Goal: Task Accomplishment & Management: Use online tool/utility

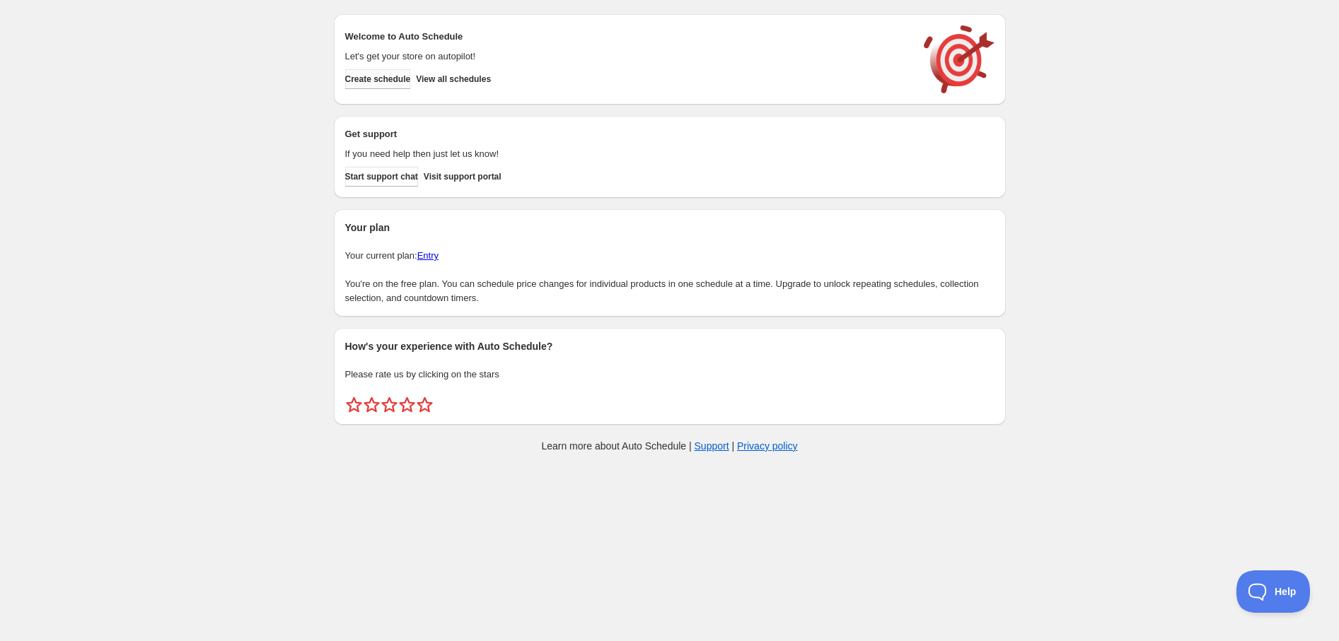
click at [378, 84] on span "Create schedule" at bounding box center [378, 79] width 66 height 11
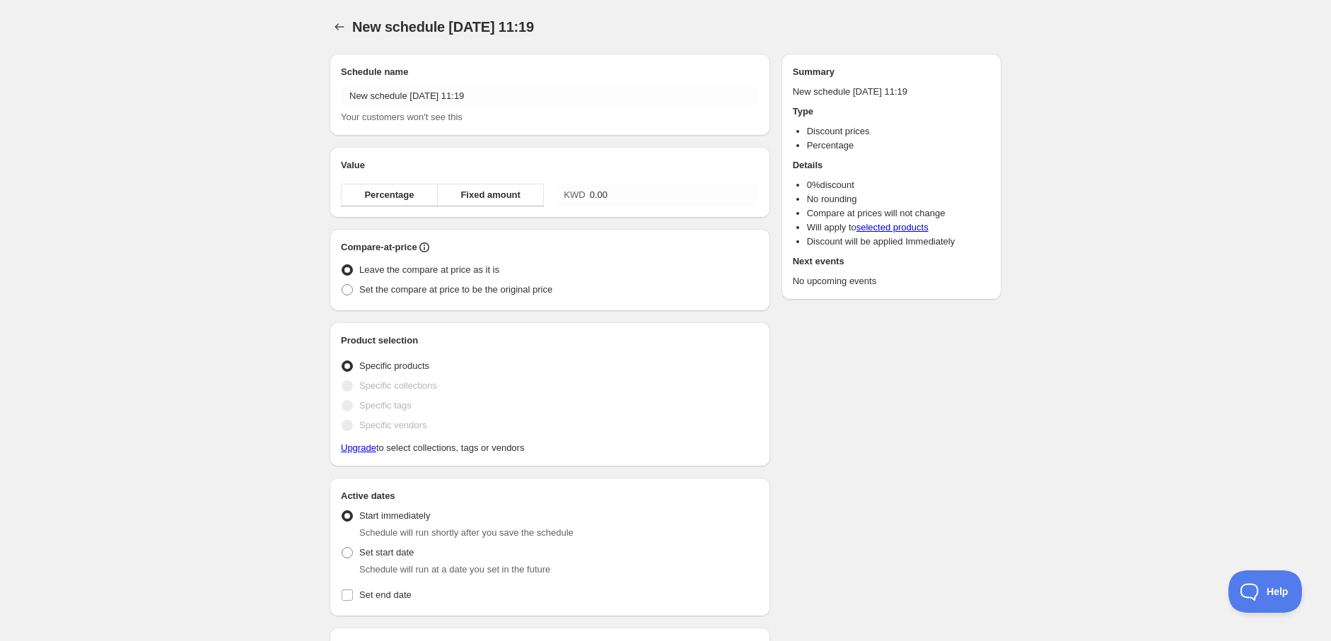
radio input "true"
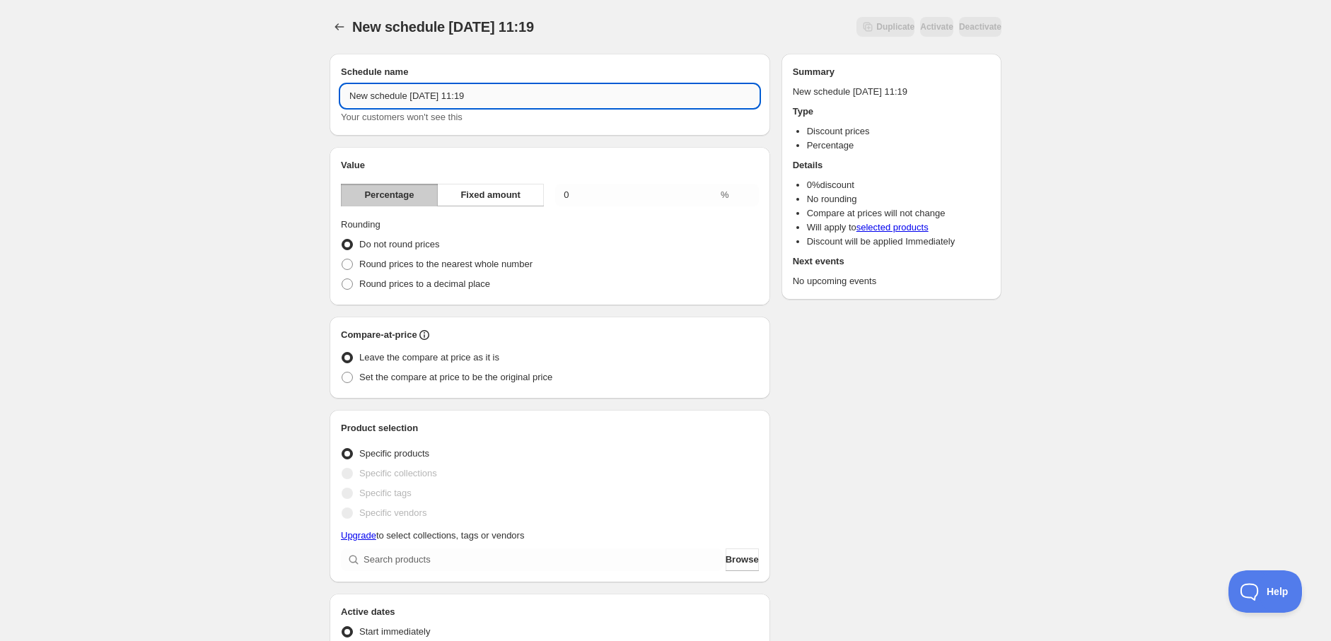
click at [460, 92] on input "New schedule [DATE] 11:19" at bounding box center [550, 96] width 418 height 23
drag, startPoint x: 510, startPoint y: 102, endPoint x: 477, endPoint y: 103, distance: 33.2
click at [475, 103] on input "New schedule [DATE] 11:19" at bounding box center [550, 96] width 418 height 23
click at [552, 157] on div "Value Percentage Fixed amount 0.00 % Rounding Do not round prices Round prices …" at bounding box center [550, 226] width 441 height 158
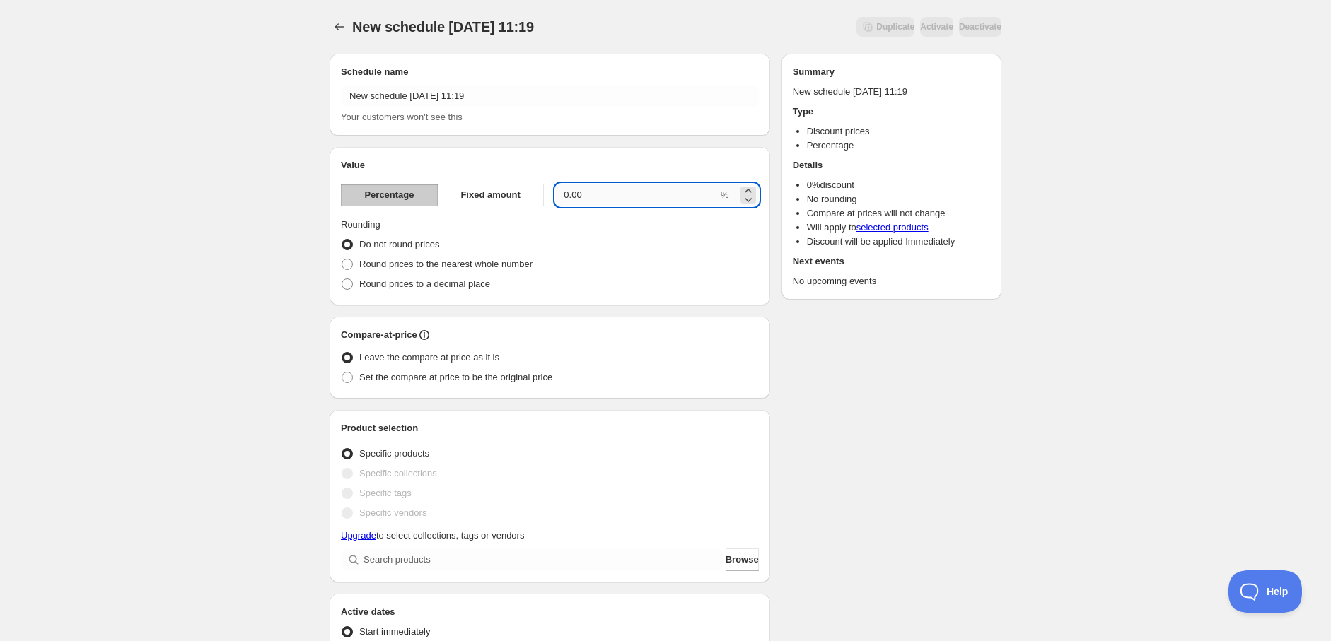
click at [607, 197] on input "0.00" at bounding box center [636, 195] width 163 height 23
click at [511, 194] on span "Fixed amount" at bounding box center [490, 195] width 60 height 14
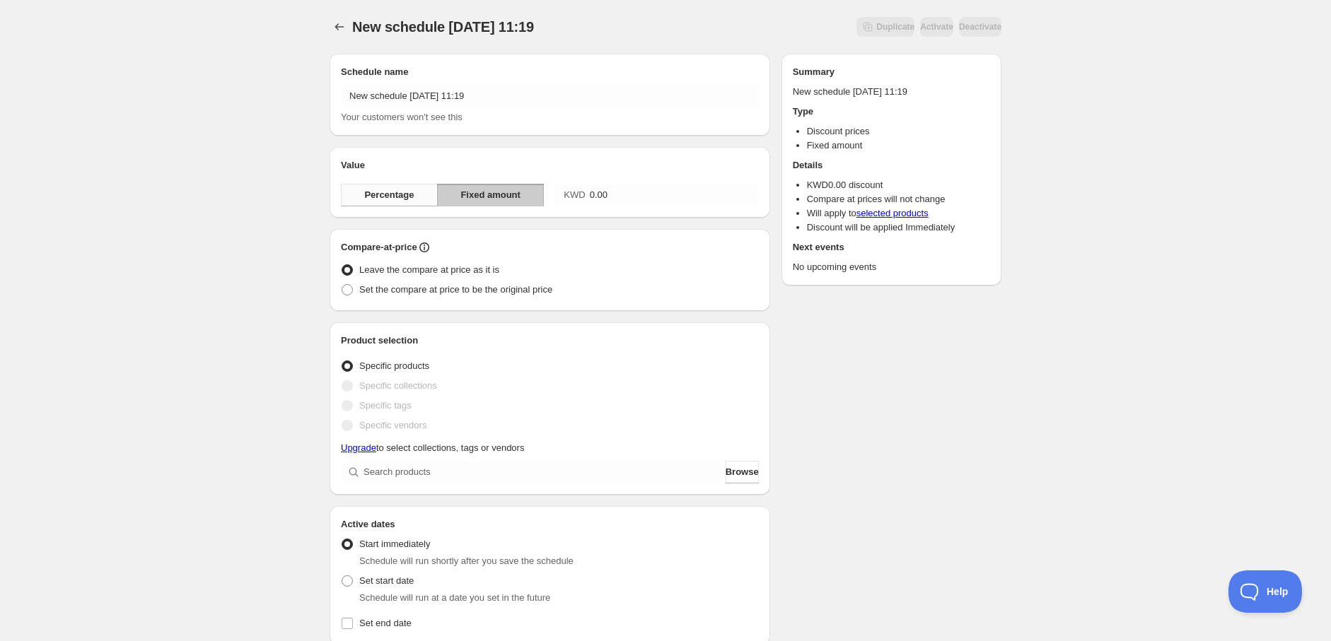
drag, startPoint x: 397, startPoint y: 182, endPoint x: 411, endPoint y: 188, distance: 15.2
click at [401, 184] on div "Value Percentage Fixed amount KWD 0.00" at bounding box center [550, 182] width 418 height 48
click at [401, 190] on span "Percentage" at bounding box center [389, 195] width 50 height 14
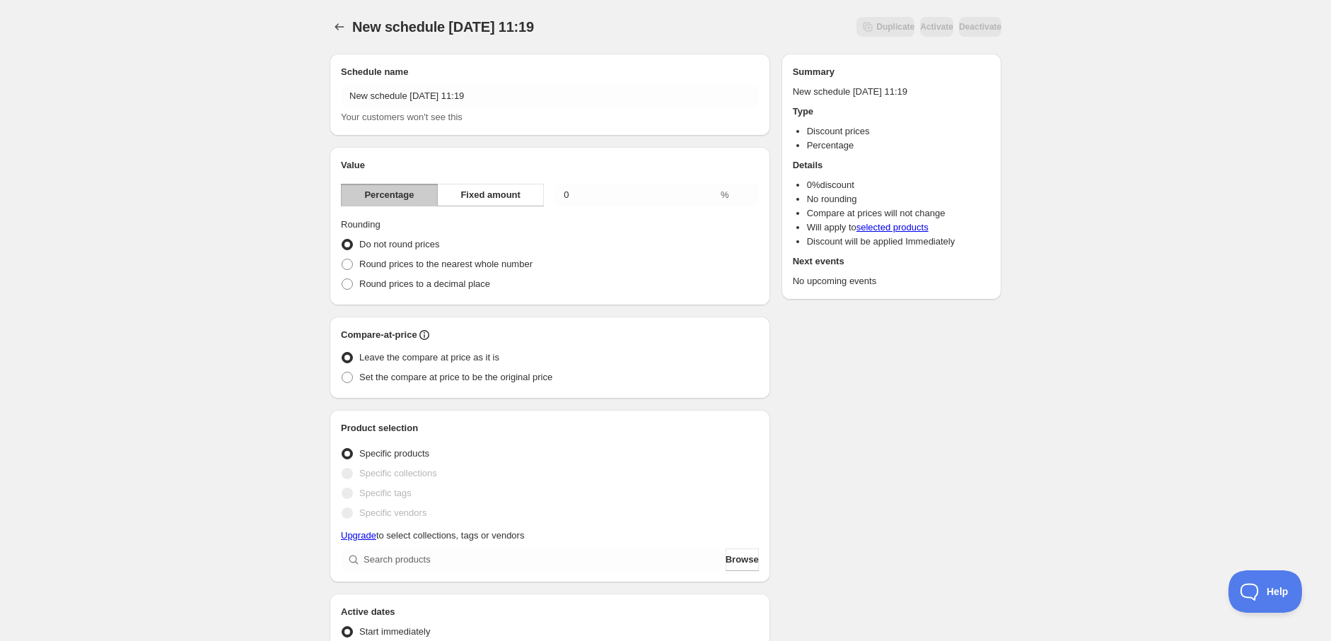
scroll to position [79, 0]
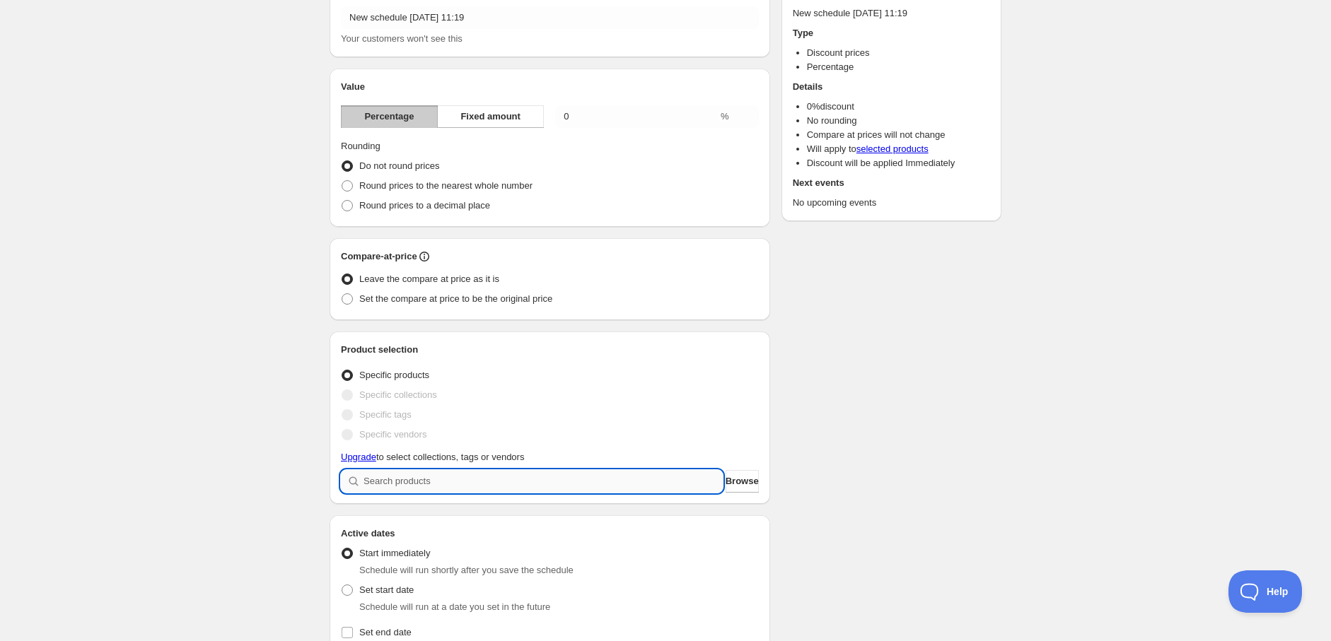
click at [443, 486] on input "search" at bounding box center [543, 481] width 359 height 23
paste input "NC-AFS200"
type input "NC-AFS200"
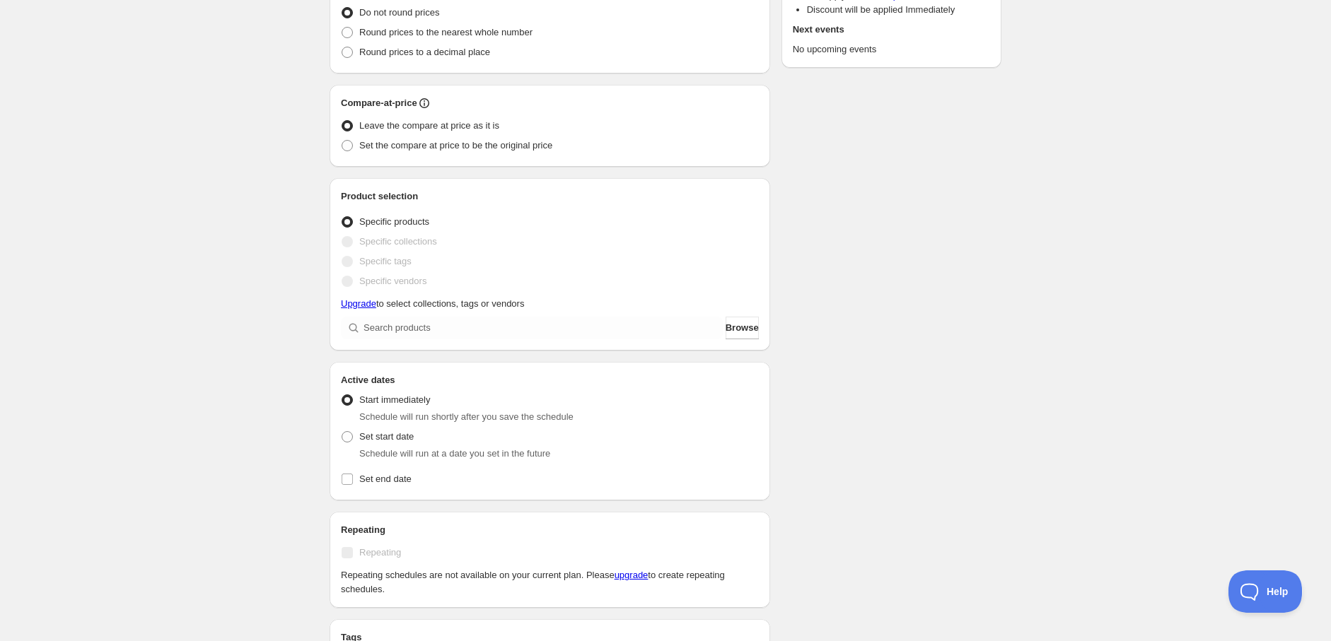
scroll to position [236, 0]
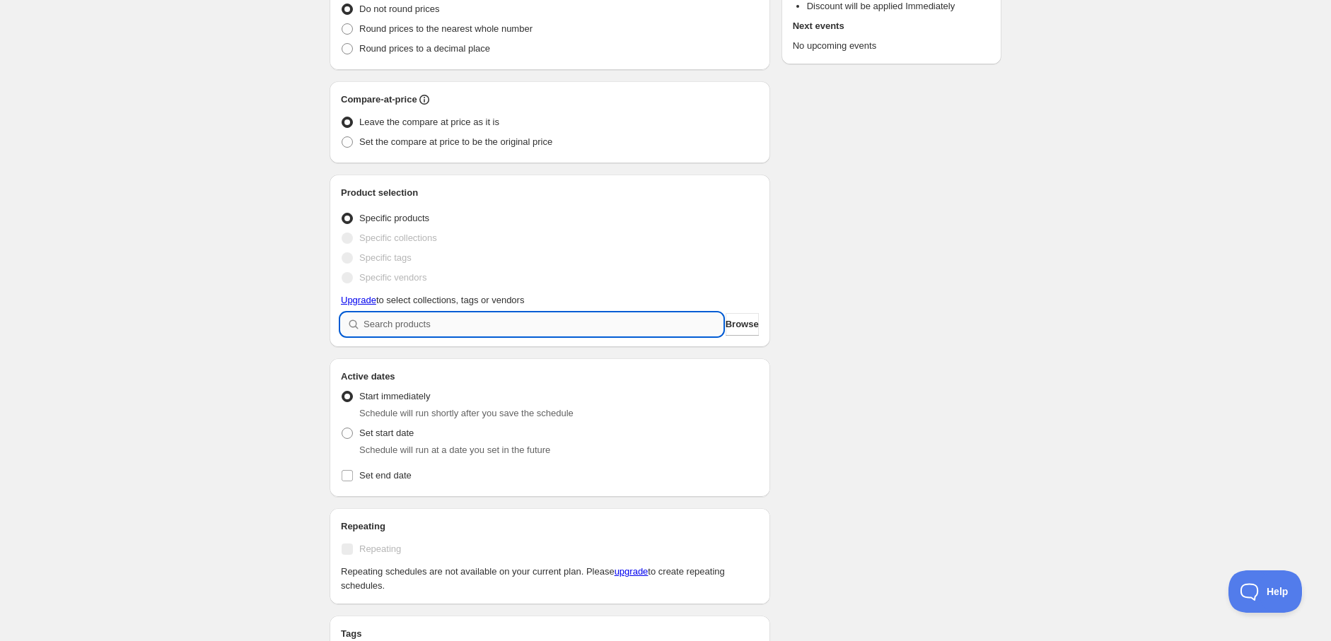
click at [518, 320] on input "search" at bounding box center [543, 324] width 359 height 23
paste input "Nutricook Air Fryer, 5.2L, 1500W, NC-AFE152M-G – Grey"
type input "Nutricook Air Fryer, 5.2L, 1500W, NC-AFE152M-G – Grey"
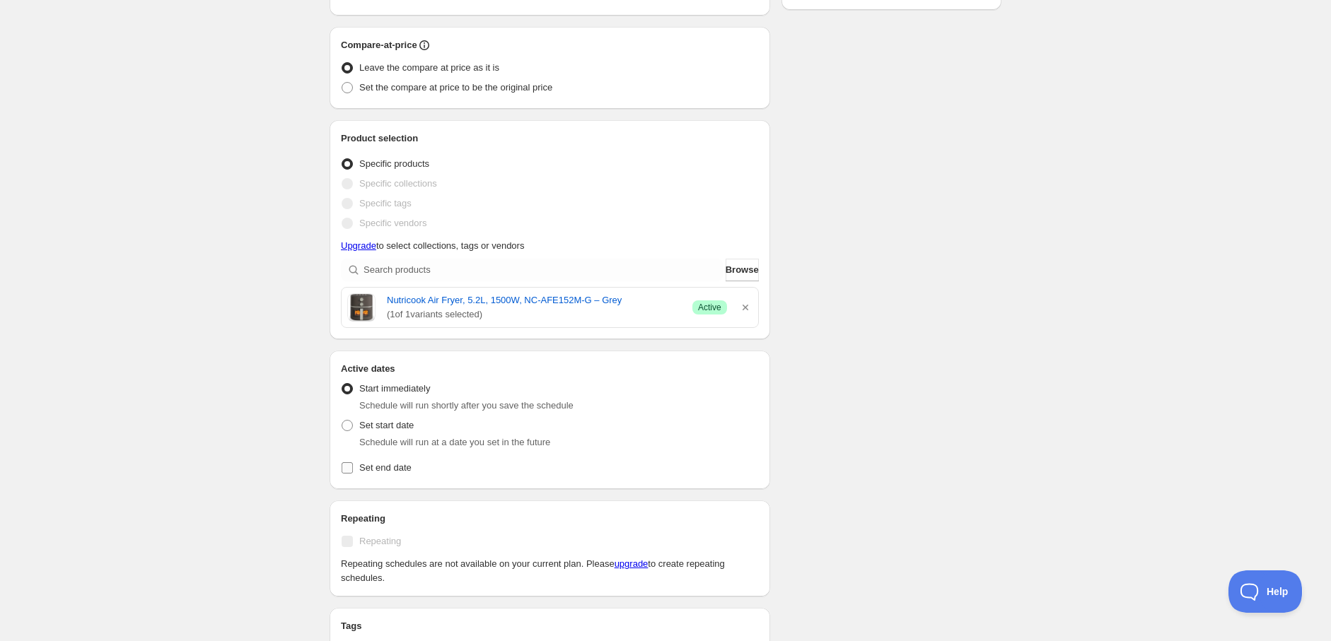
scroll to position [314, 0]
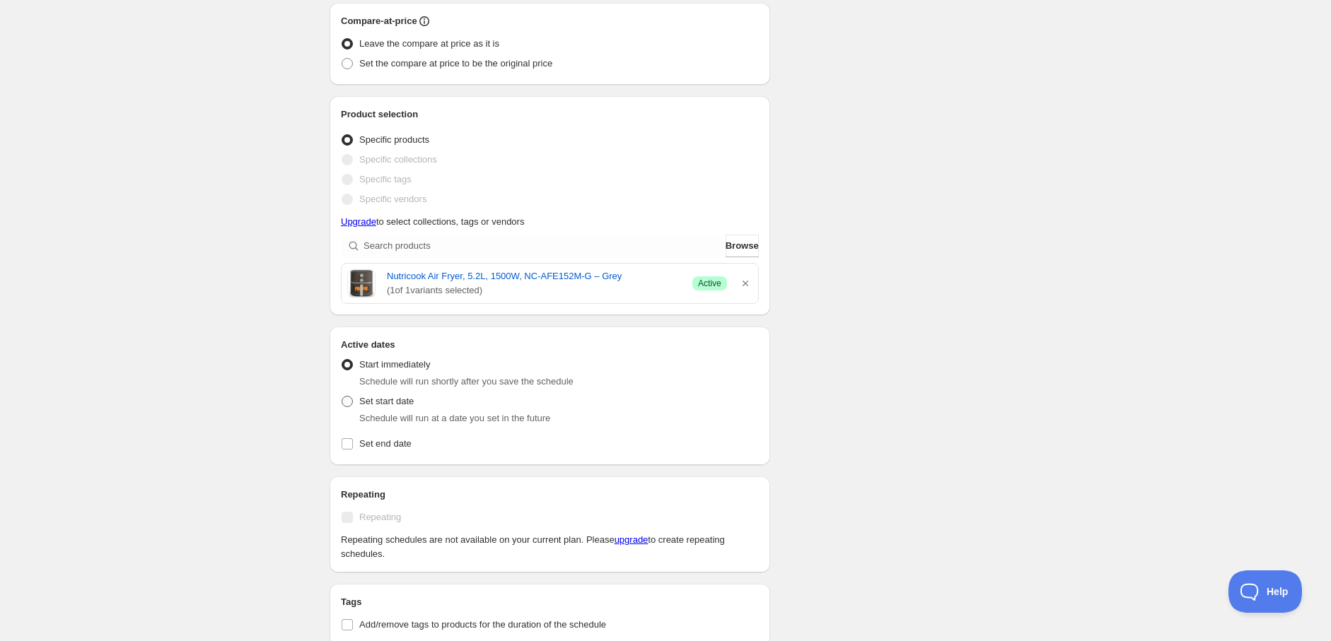
click at [349, 410] on label "Set start date" at bounding box center [377, 402] width 73 height 20
click at [342, 397] on input "Set start date" at bounding box center [342, 396] width 1 height 1
radio input "true"
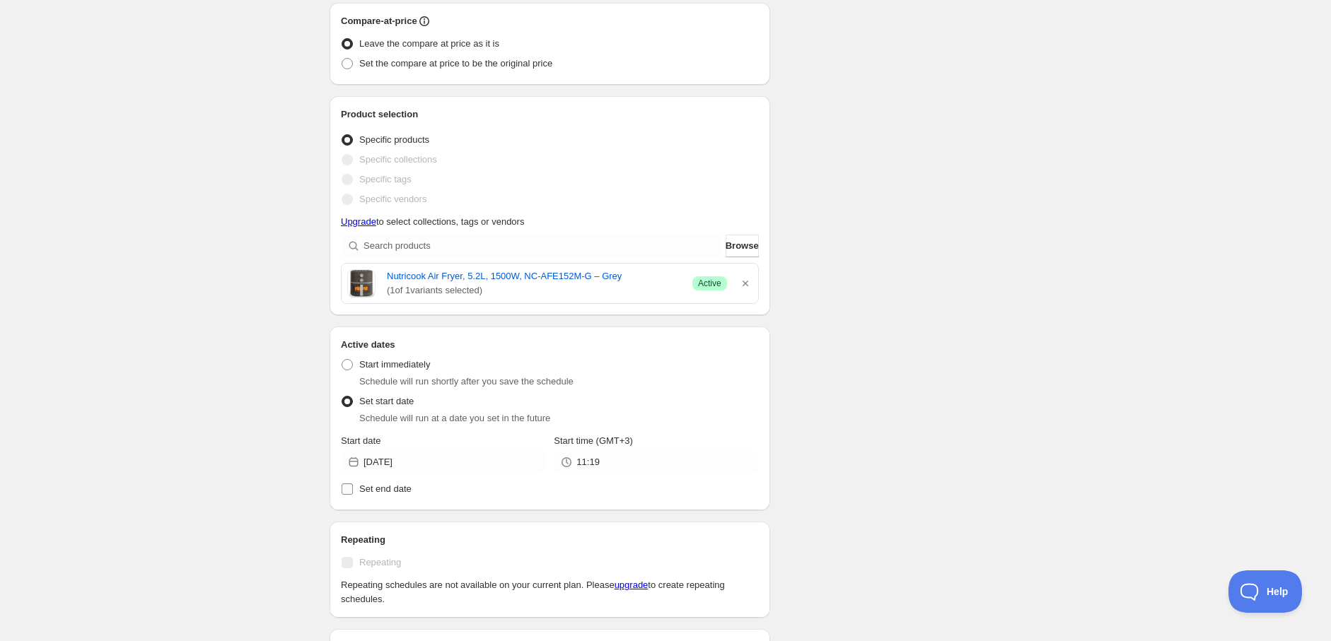
click at [351, 486] on label "Set end date" at bounding box center [550, 489] width 418 height 20
click at [345, 485] on input "Set end date" at bounding box center [347, 489] width 11 height 11
checkbox input "true"
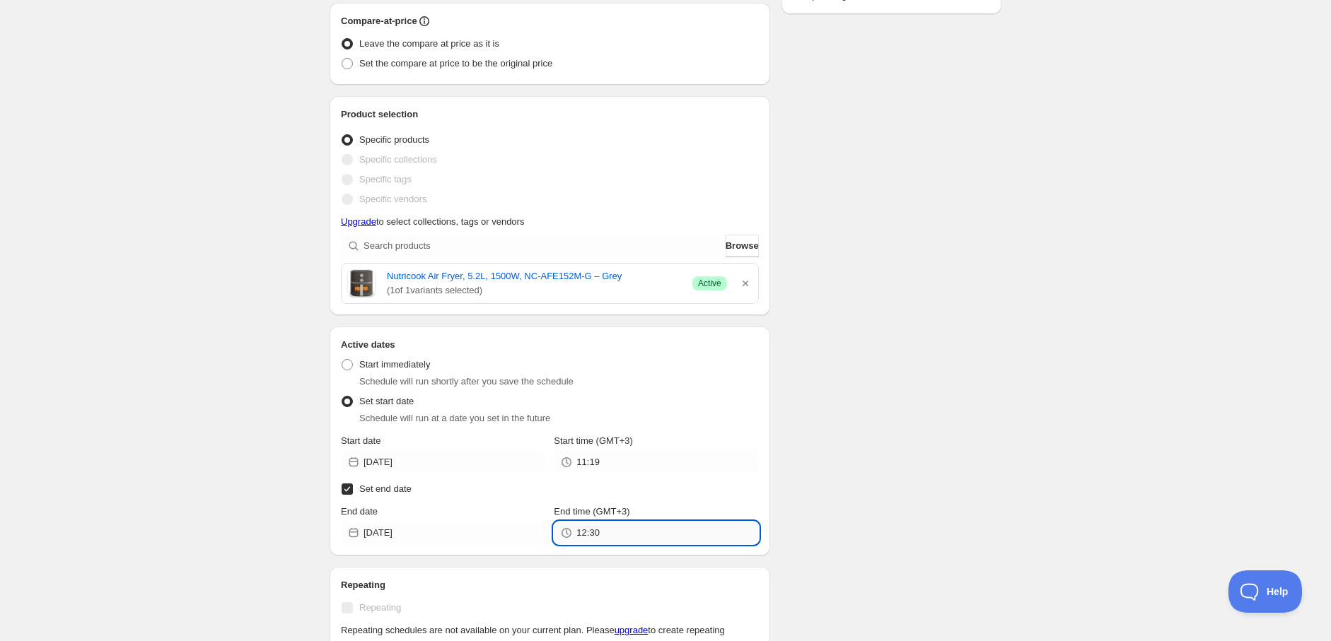
click at [619, 537] on input "12:30" at bounding box center [667, 533] width 182 height 23
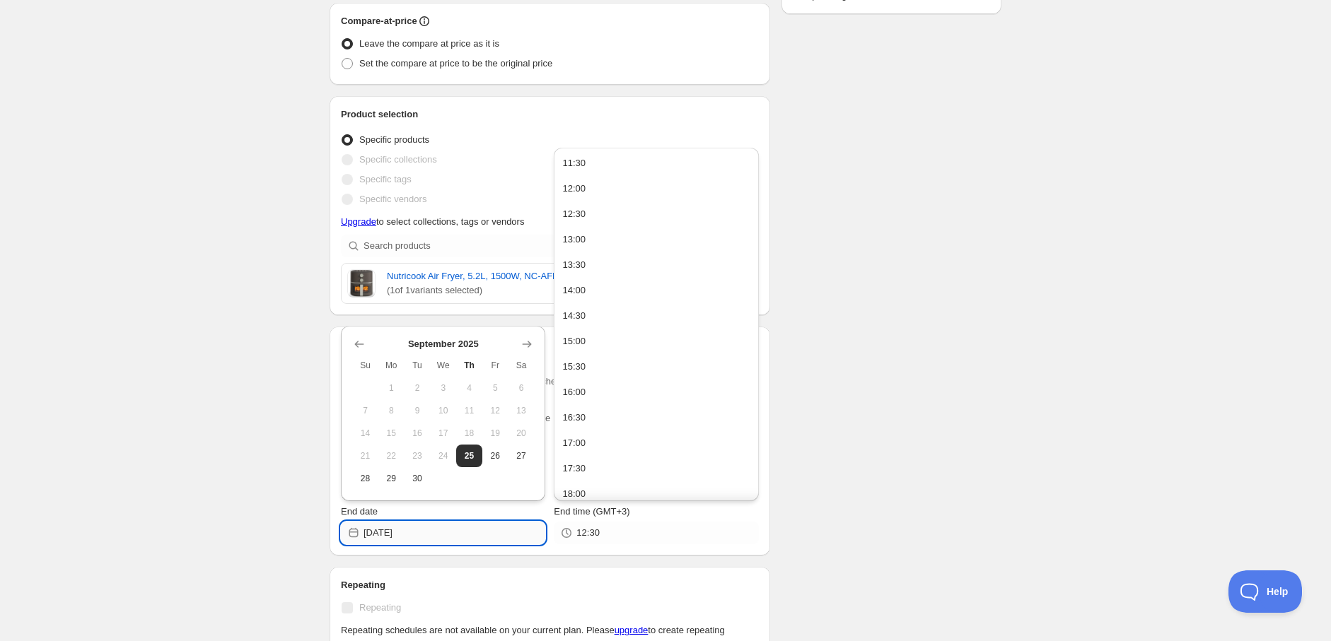
click at [404, 533] on input "[DATE]" at bounding box center [455, 533] width 182 height 23
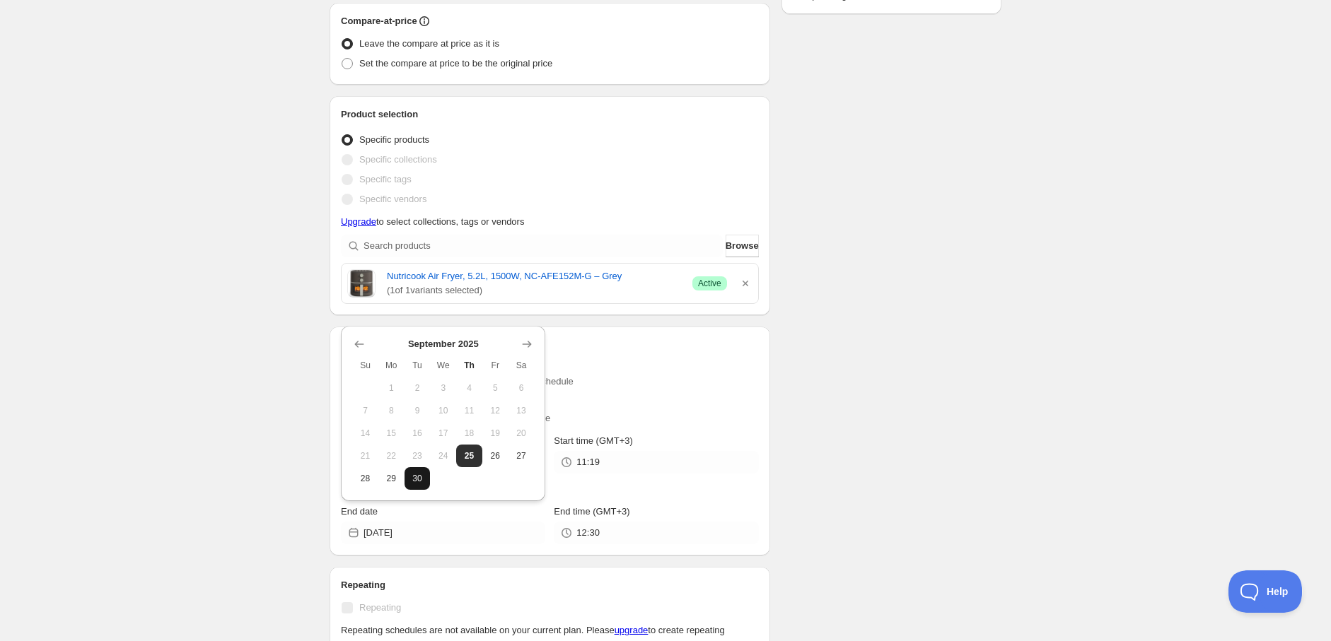
click at [423, 482] on span "30" at bounding box center [417, 478] width 15 height 11
type input "[DATE]"
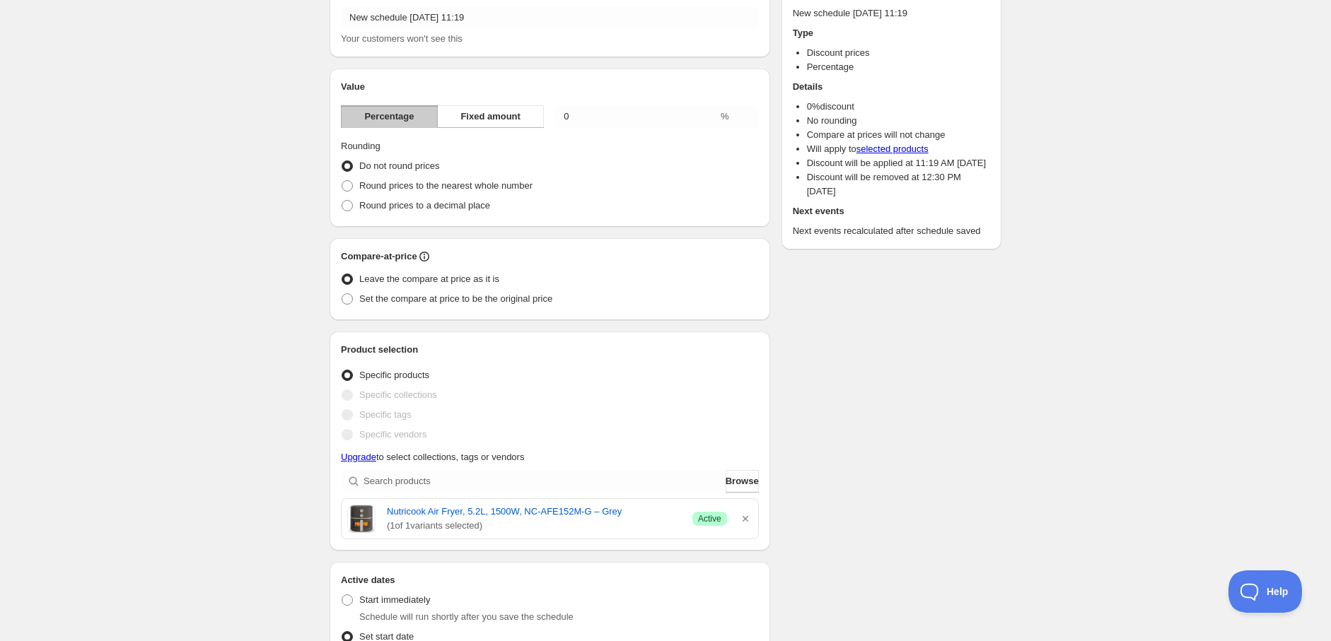
scroll to position [0, 0]
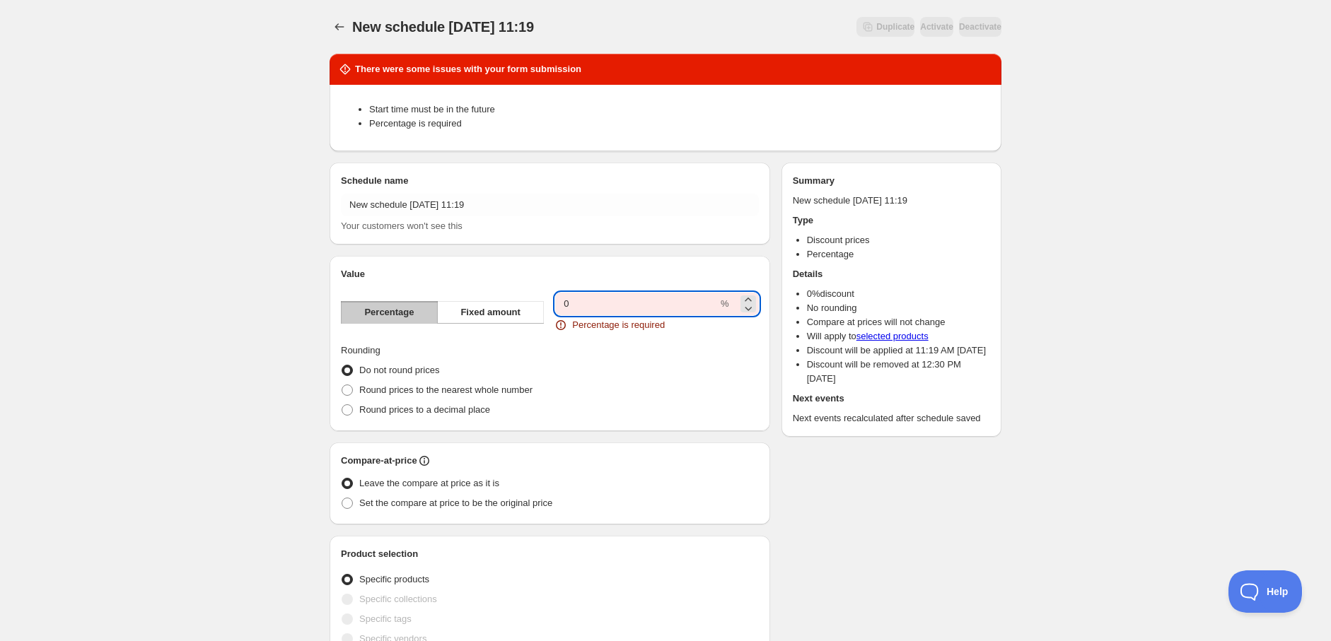
click at [609, 301] on input "0.00" at bounding box center [636, 304] width 163 height 23
click at [511, 315] on span "Fixed amount" at bounding box center [490, 313] width 60 height 14
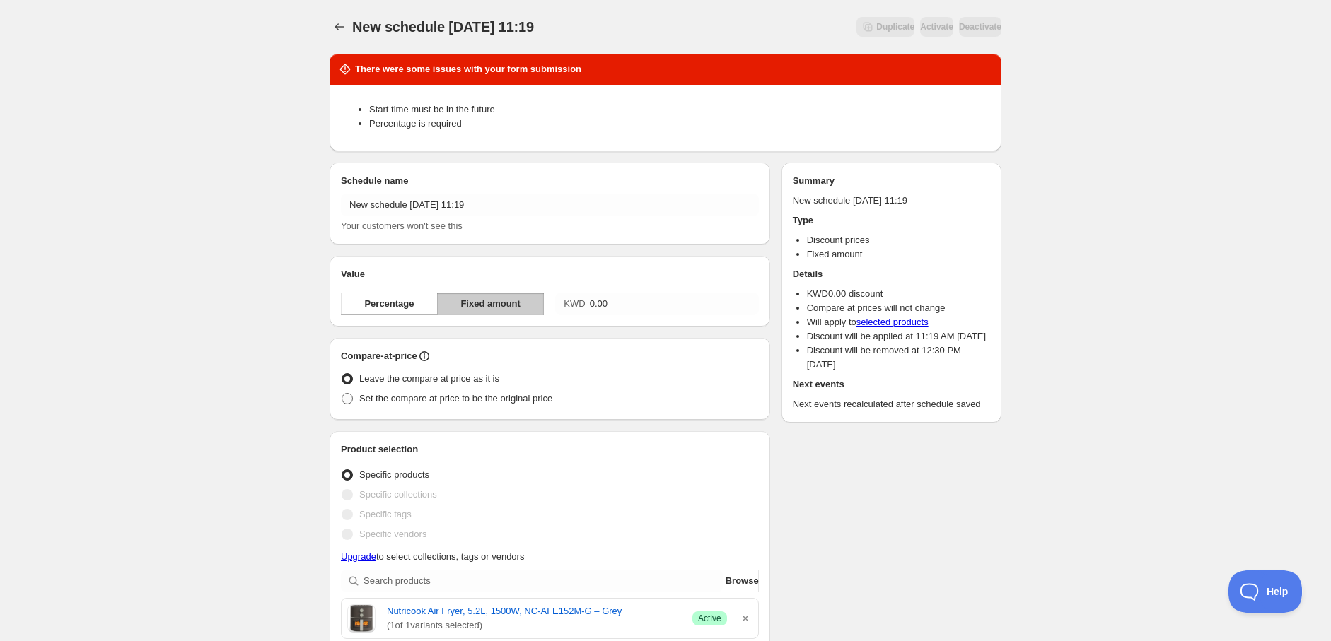
click at [345, 395] on span at bounding box center [347, 398] width 11 height 11
click at [342, 394] on input "Set the compare at price to be the original price" at bounding box center [342, 393] width 1 height 1
radio input "true"
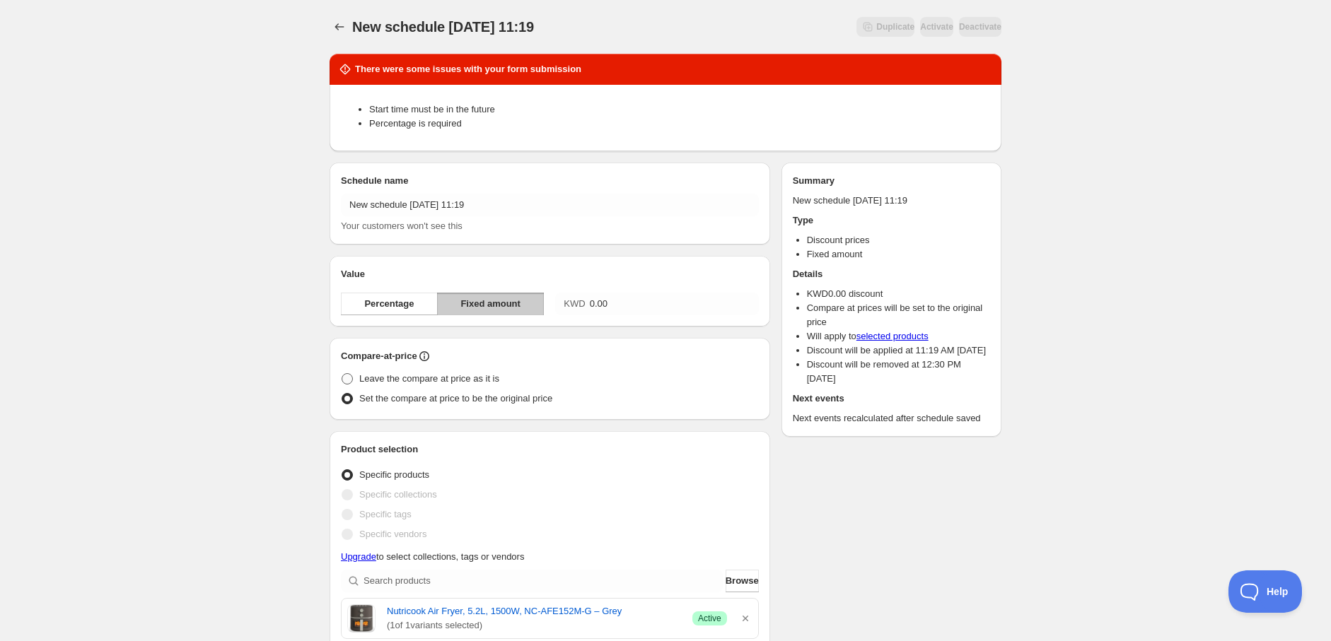
click at [344, 378] on span at bounding box center [347, 378] width 11 height 11
click at [342, 374] on input "Leave the compare at price as it is" at bounding box center [342, 373] width 1 height 1
radio input "true"
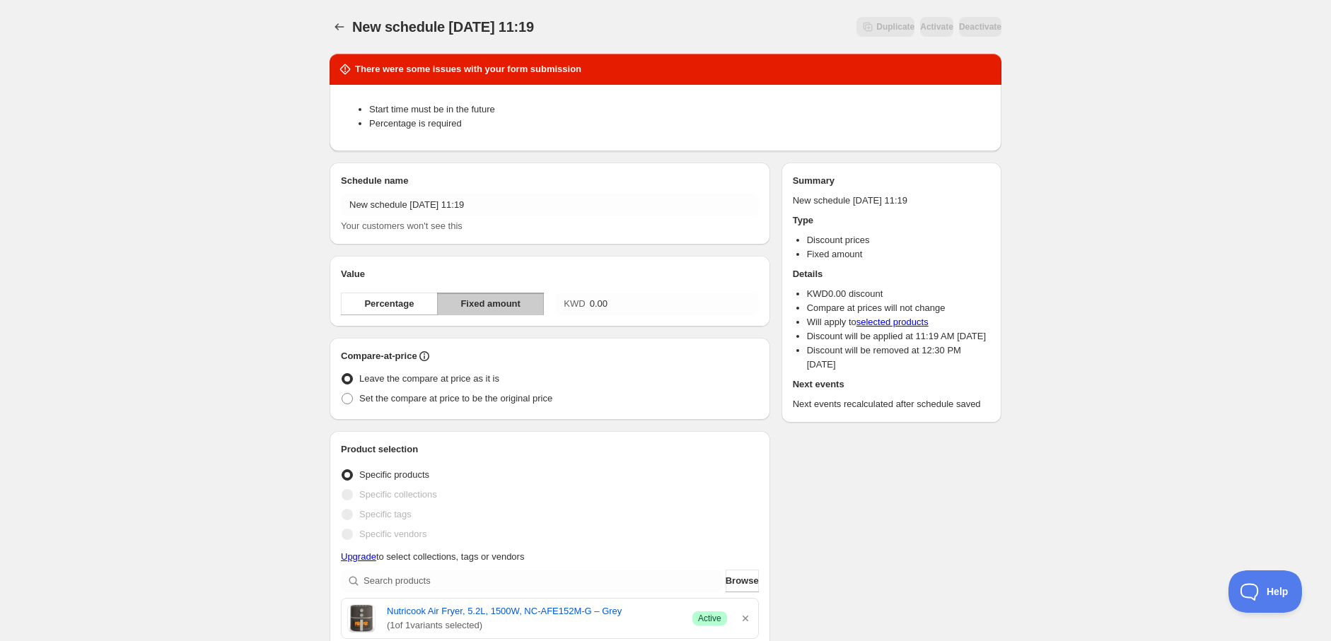
drag, startPoint x: 646, startPoint y: 291, endPoint x: 569, endPoint y: 311, distance: 79.8
click at [647, 291] on div "Value Percentage Fixed amount KWD 0.00" at bounding box center [550, 291] width 418 height 48
click at [417, 305] on button "Percentage" at bounding box center [389, 304] width 97 height 23
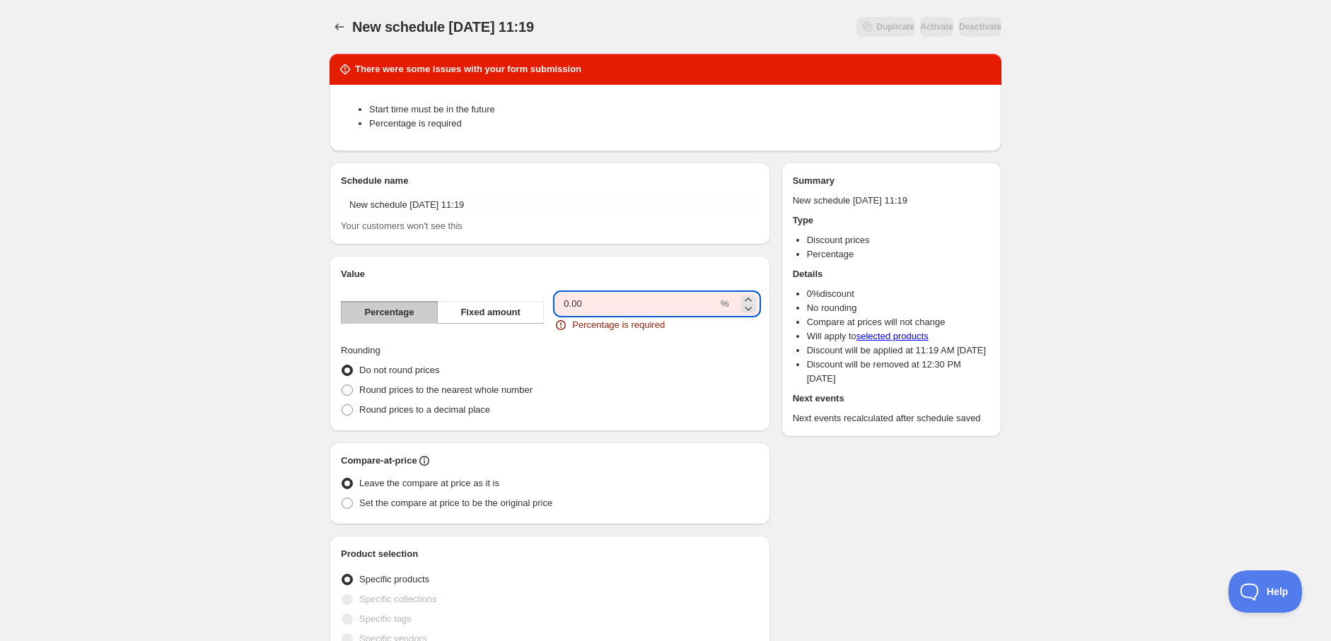
click at [624, 298] on input "0.00" at bounding box center [636, 304] width 163 height 23
click at [471, 301] on button "Fixed amount" at bounding box center [490, 312] width 107 height 23
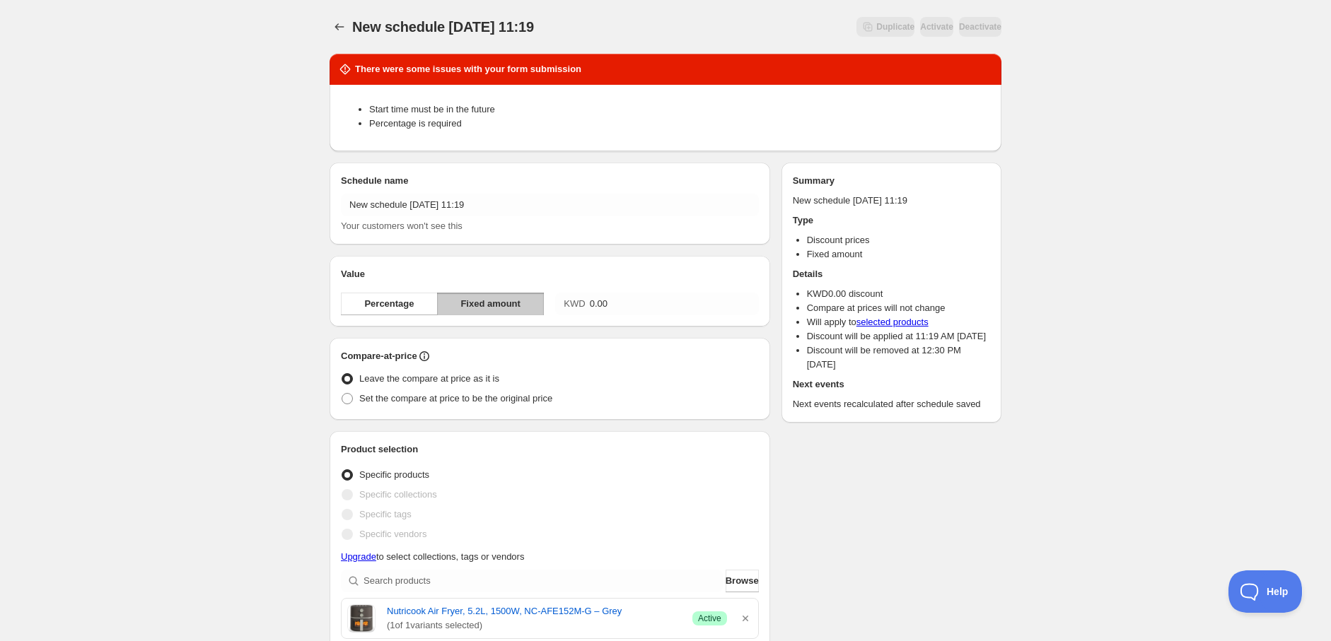
click at [617, 289] on div "Value Percentage Fixed amount KWD 0.00" at bounding box center [550, 291] width 418 height 48
click at [624, 297] on input "0.00" at bounding box center [674, 304] width 169 height 23
click at [476, 308] on span "Fixed amount" at bounding box center [490, 304] width 60 height 14
click at [618, 298] on input "0.00" at bounding box center [674, 304] width 169 height 23
paste input "15.000"
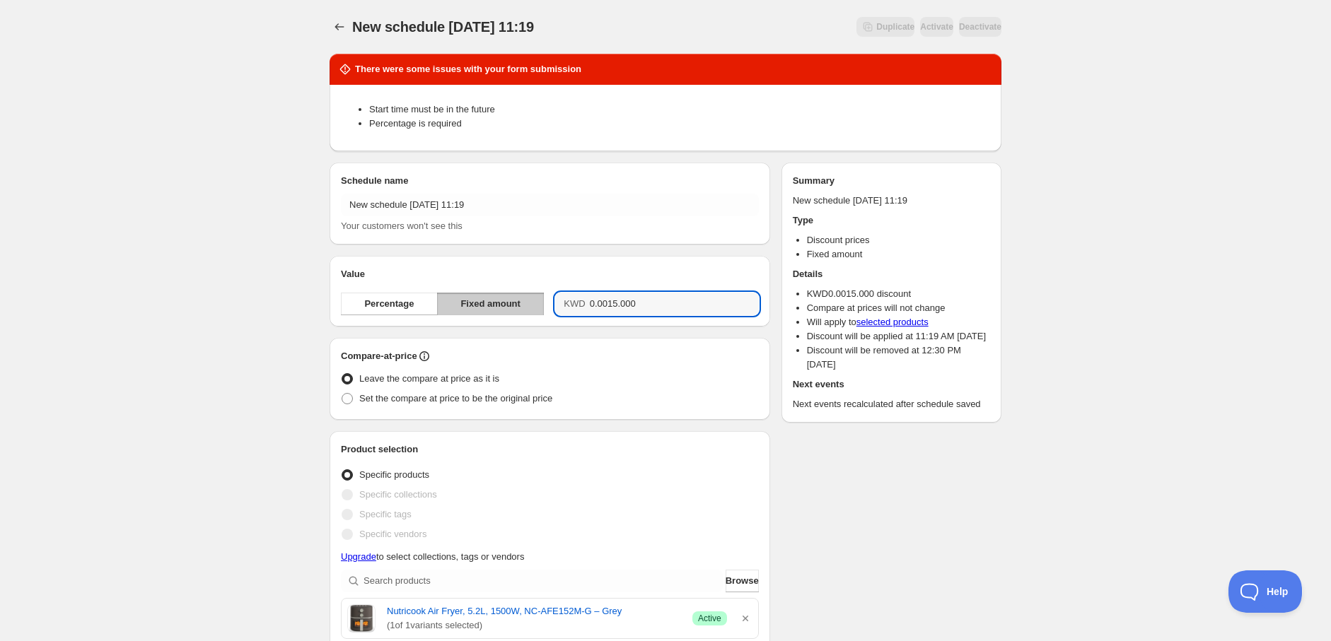
drag, startPoint x: 680, startPoint y: 298, endPoint x: 570, endPoint y: 298, distance: 110.3
click at [559, 297] on div "KWD 0.0015.000" at bounding box center [656, 304] width 203 height 23
paste input "text"
type input "15.00"
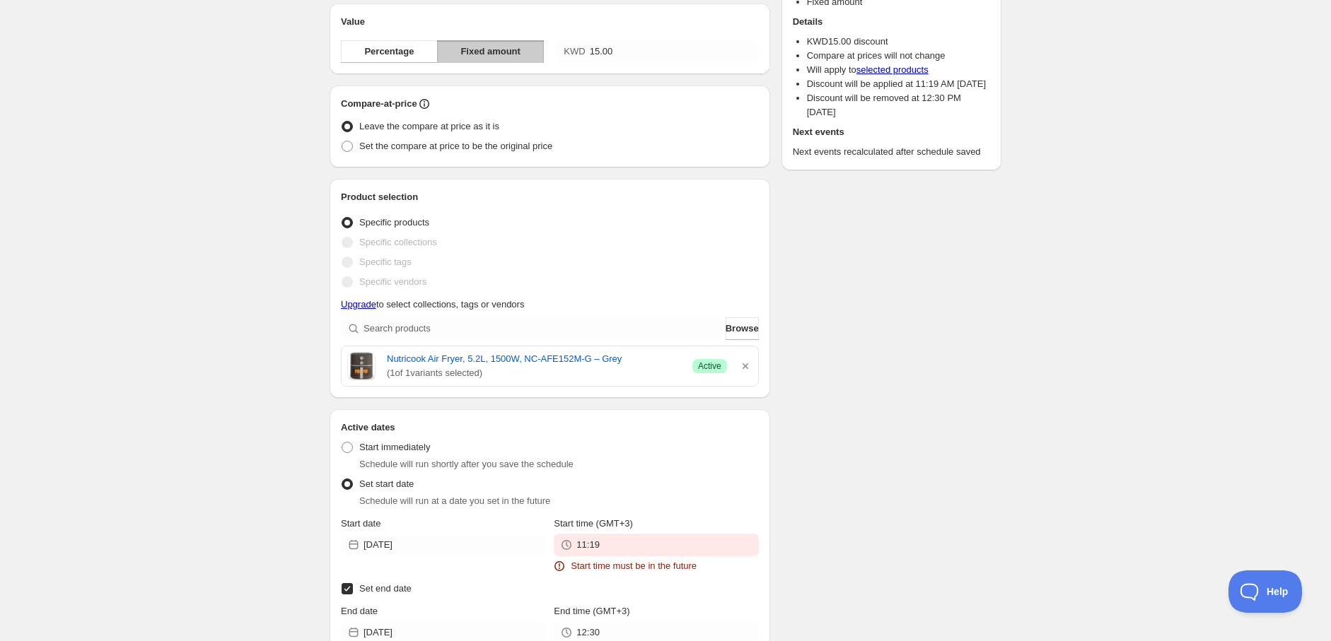
scroll to position [314, 0]
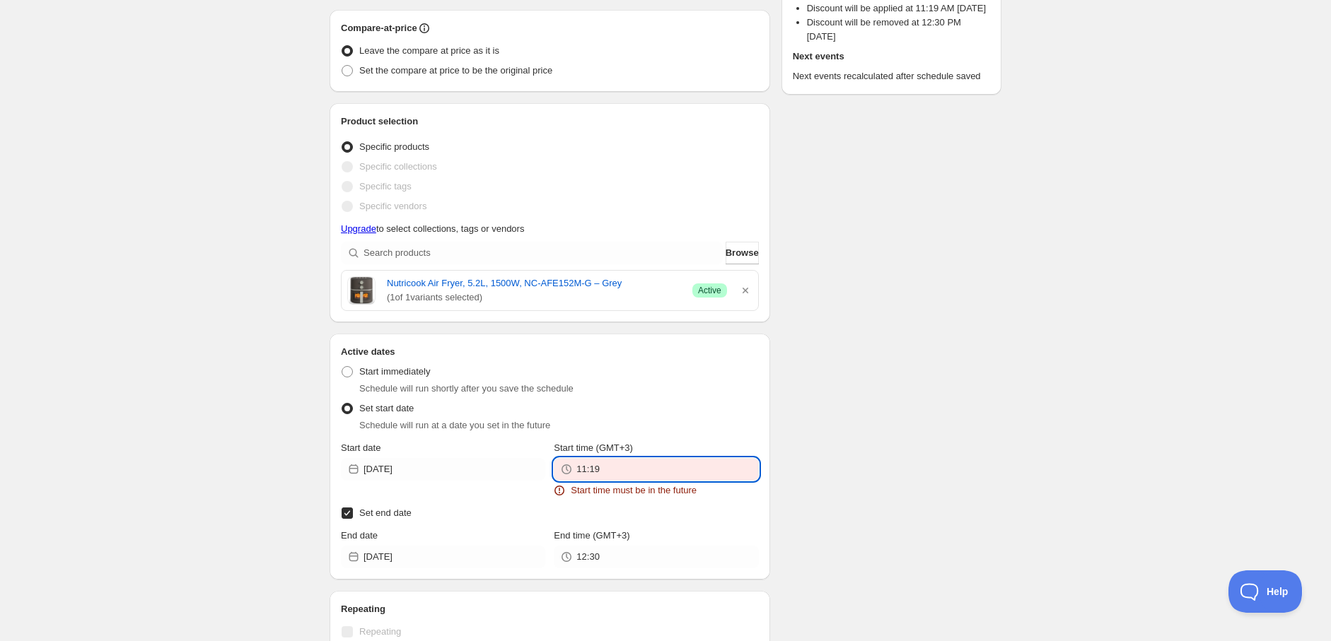
click at [611, 470] on input "11:19" at bounding box center [667, 469] width 182 height 23
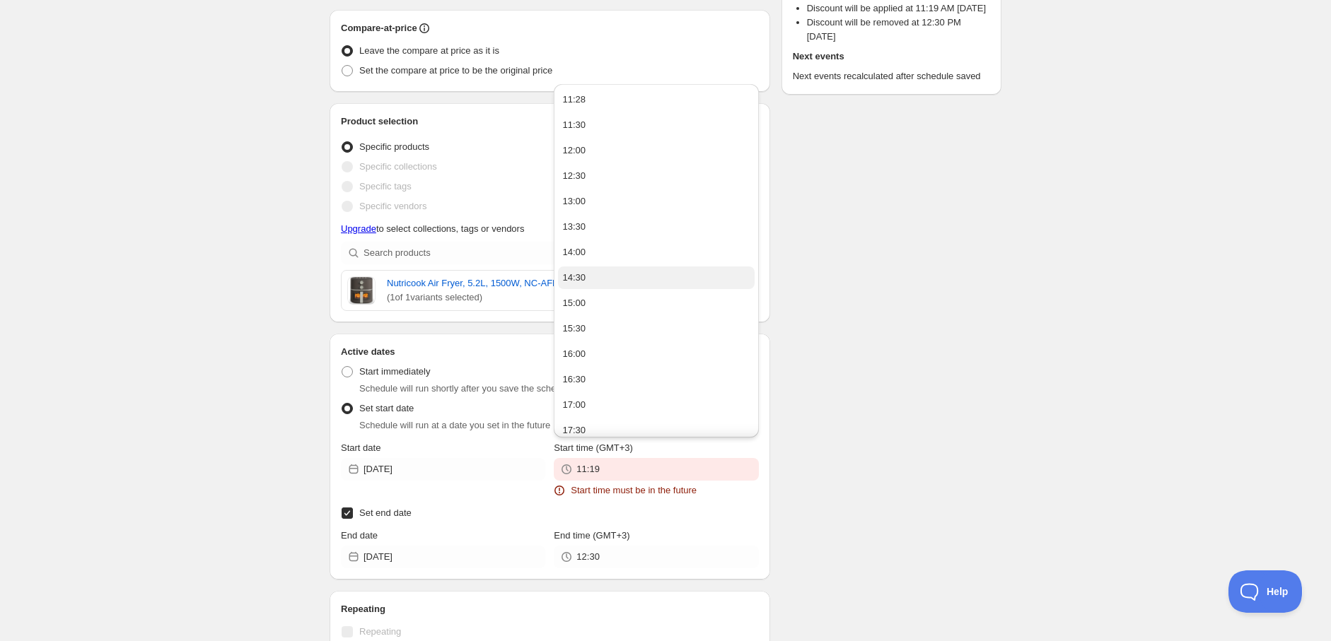
click at [611, 283] on button "14:30" at bounding box center [656, 278] width 196 height 23
type input "14:30"
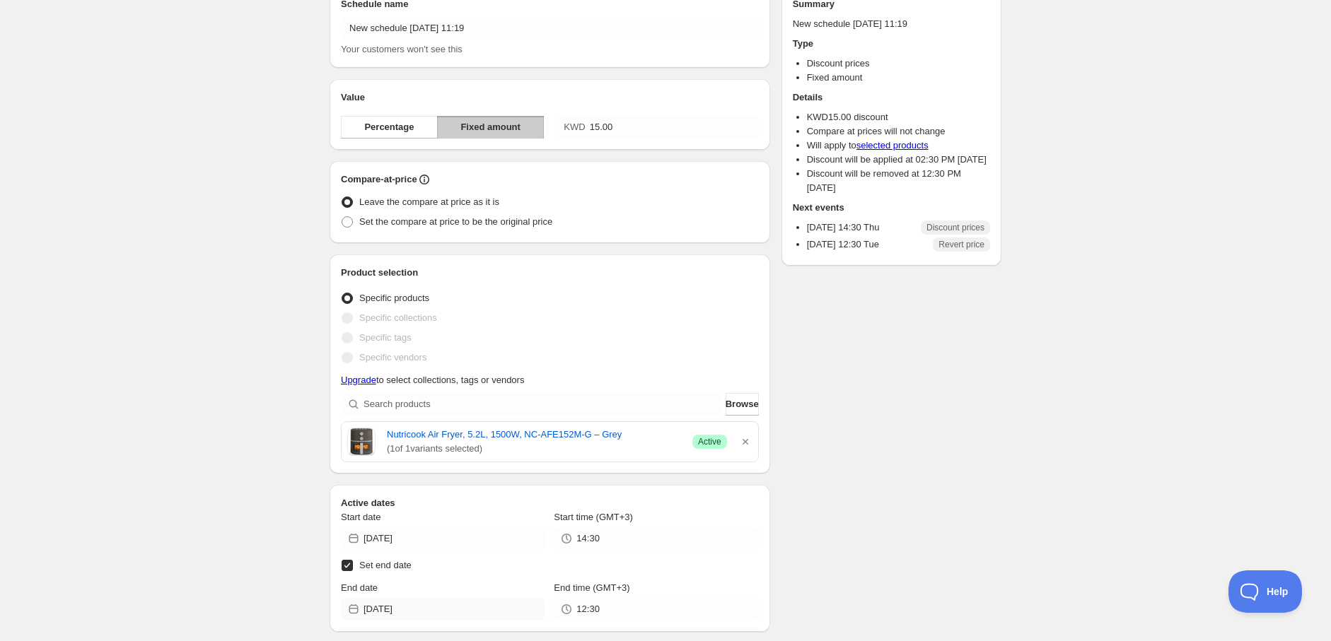
scroll to position [50, 0]
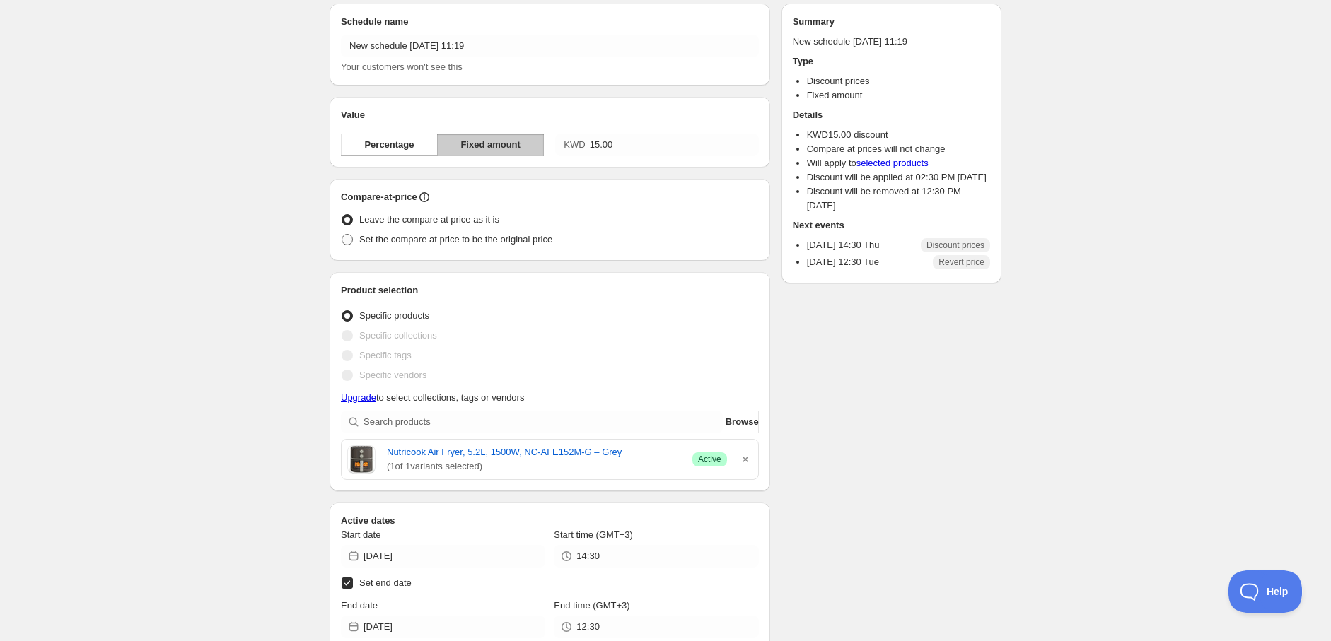
click at [354, 239] on span at bounding box center [347, 239] width 13 height 13
click at [342, 235] on input "Set the compare at price to be the original price" at bounding box center [342, 234] width 1 height 1
radio input "true"
